Goal: Complete application form

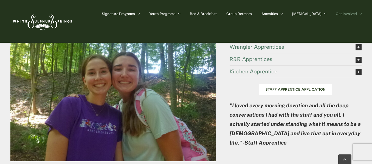
scroll to position [1091, 0]
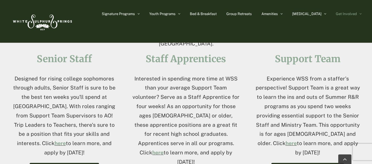
scroll to position [230, 0]
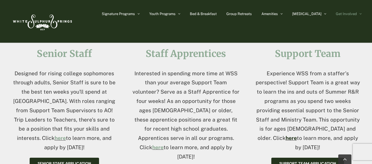
click at [297, 135] on link "here" at bounding box center [291, 138] width 11 height 6
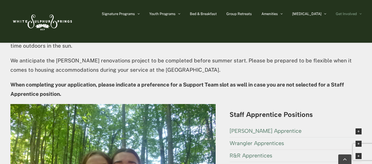
scroll to position [986, 0]
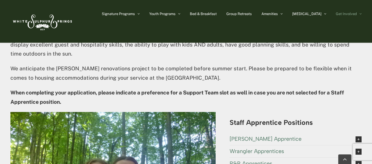
drag, startPoint x: 209, startPoint y: 97, endPoint x: 274, endPoint y: 77, distance: 67.9
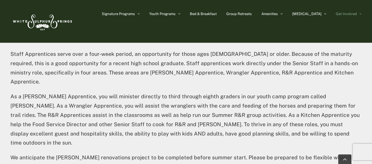
scroll to position [896, 0]
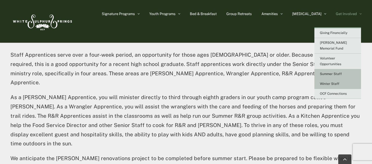
click at [341, 79] on link "Winter Staff" at bounding box center [337, 84] width 47 height 10
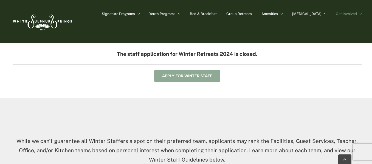
scroll to position [205, 0]
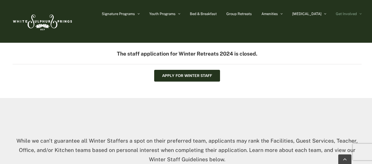
drag, startPoint x: 205, startPoint y: 74, endPoint x: 193, endPoint y: 95, distance: 23.7
click at [193, 95] on div "Winter Staff is an opportunity for volunteers ages 18+ to serve for up to 2.5 w…" at bounding box center [186, 44] width 372 height 108
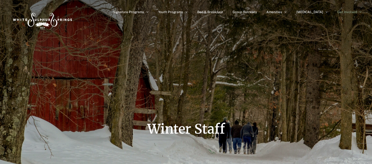
scroll to position [0, 0]
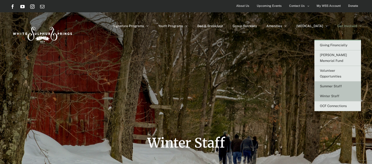
click at [337, 84] on span "Summer Staff" at bounding box center [331, 86] width 22 height 4
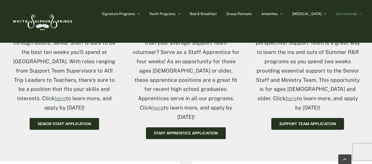
scroll to position [272, 0]
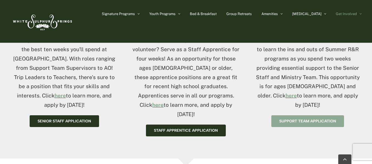
click at [323, 119] on span "Support Team Application" at bounding box center [307, 121] width 57 height 5
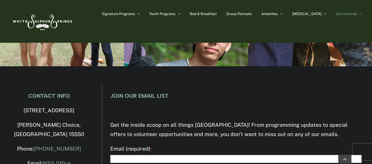
scroll to position [1702, 0]
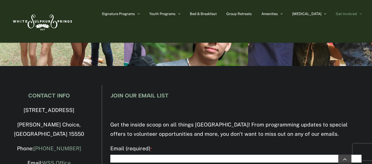
click at [219, 155] on input "Email (required) *" at bounding box center [235, 159] width 251 height 8
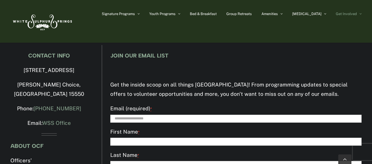
scroll to position [1742, 0]
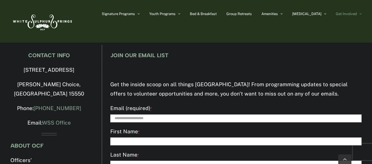
type input "**********"
click at [171, 138] on input "First Name *" at bounding box center [235, 142] width 251 height 8
type input "*****"
click at [167, 161] on input "Last Name *" at bounding box center [235, 165] width 251 height 8
type input "*****"
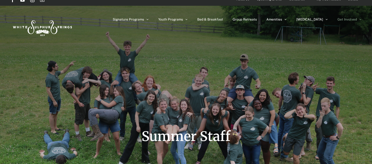
scroll to position [11, 0]
